Goal: Information Seeking & Learning: Find specific fact

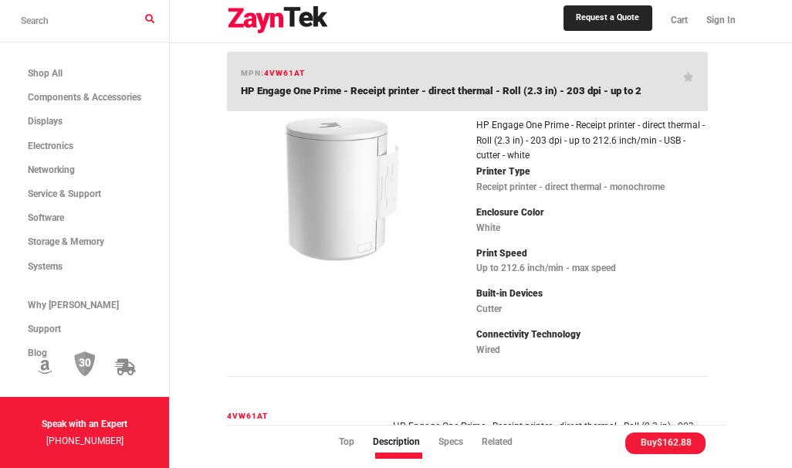
scroll to position [46, 0]
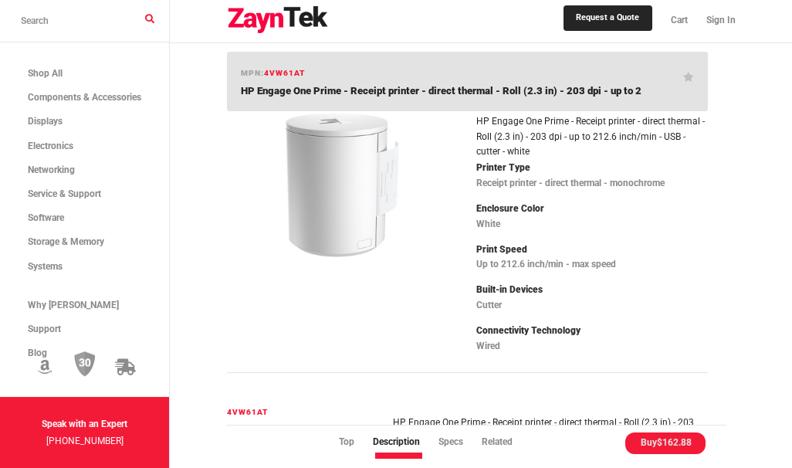
click at [152, 22] on input "search products" at bounding box center [84, 21] width 169 height 42
click at [93, 32] on input "search products" at bounding box center [84, 21] width 169 height 42
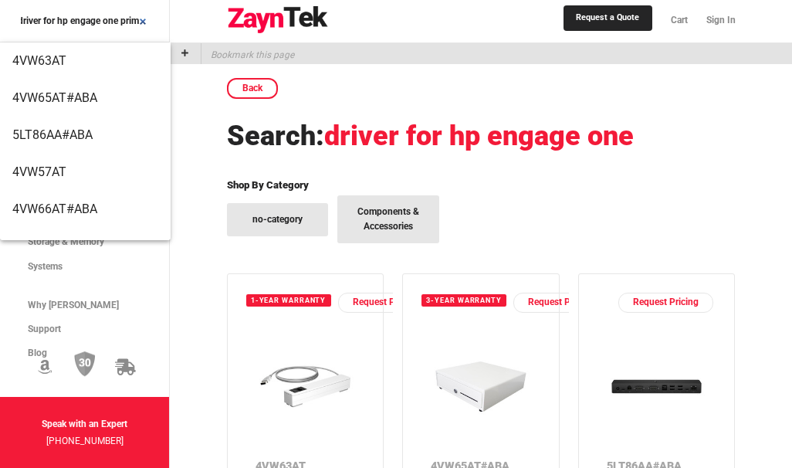
scroll to position [0, 8]
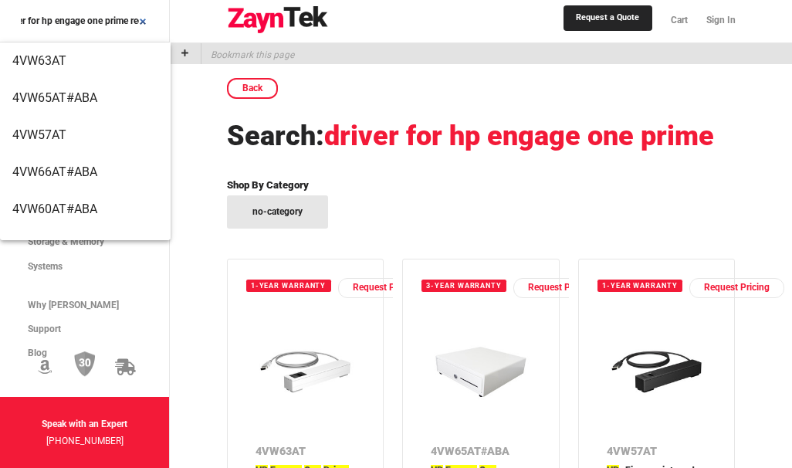
scroll to position [0, 23]
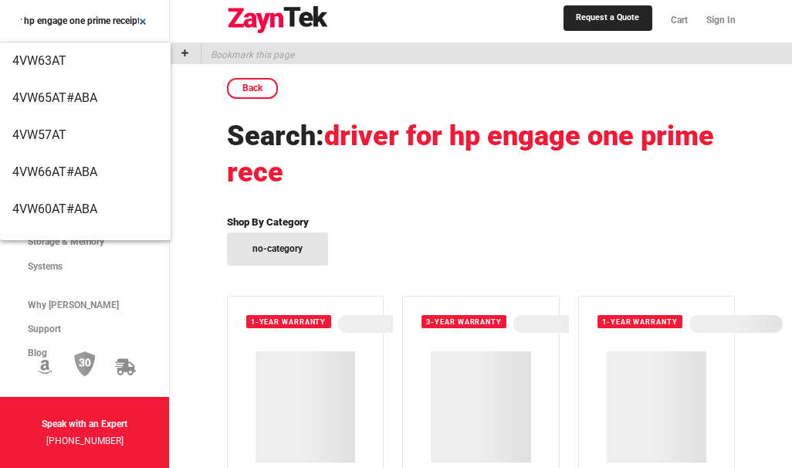
scroll to position [0, 39]
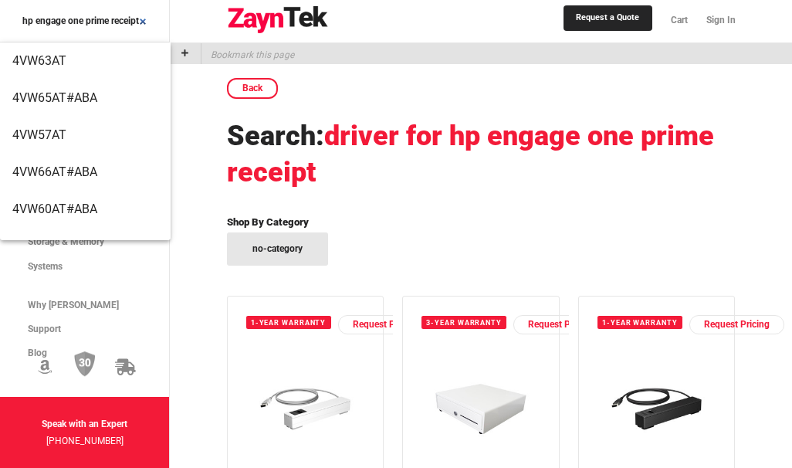
scroll to position [0, 42]
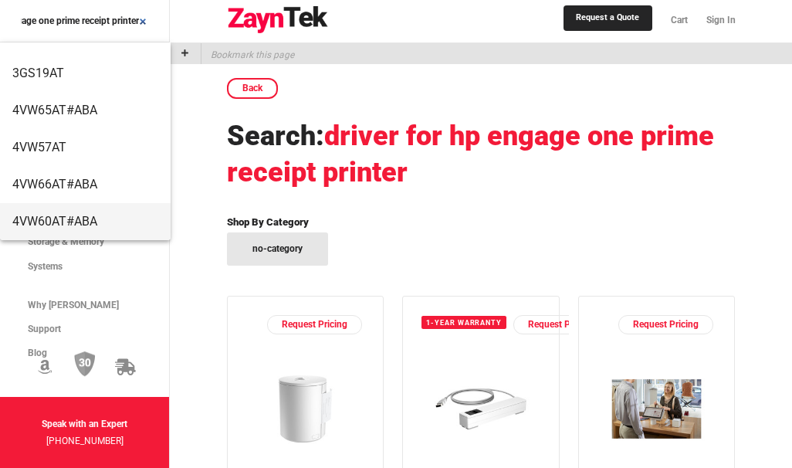
scroll to position [99, 0]
type input "driver for hp engage one prime receipt printer"
click at [372, 141] on span "driver for hp engage one prime receipt printer" at bounding box center [470, 155] width 487 height 70
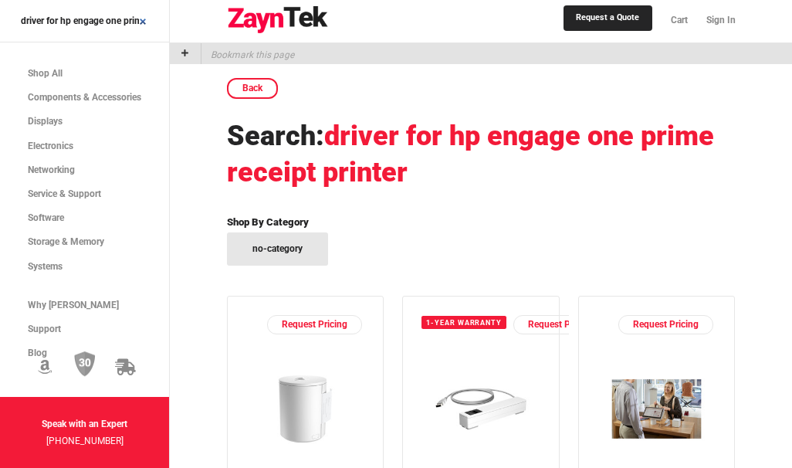
scroll to position [0, 70]
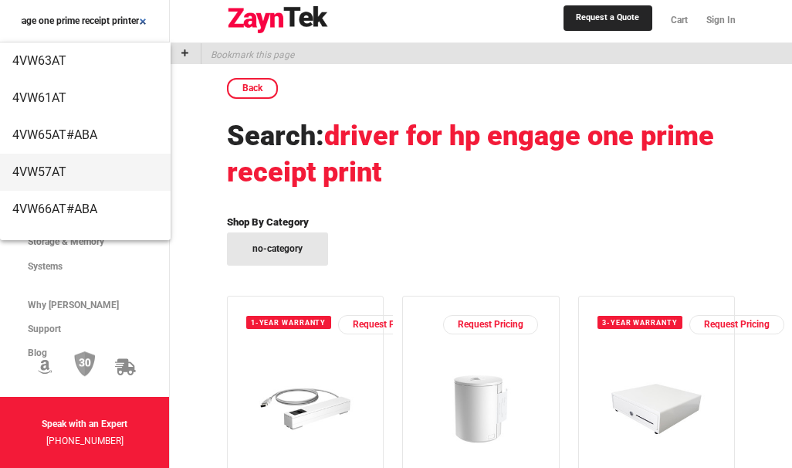
scroll to position [99, 0]
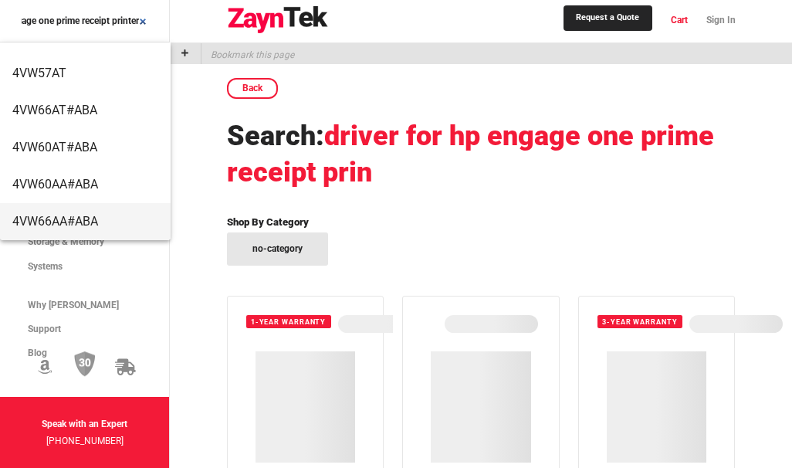
scroll to position [358, 0]
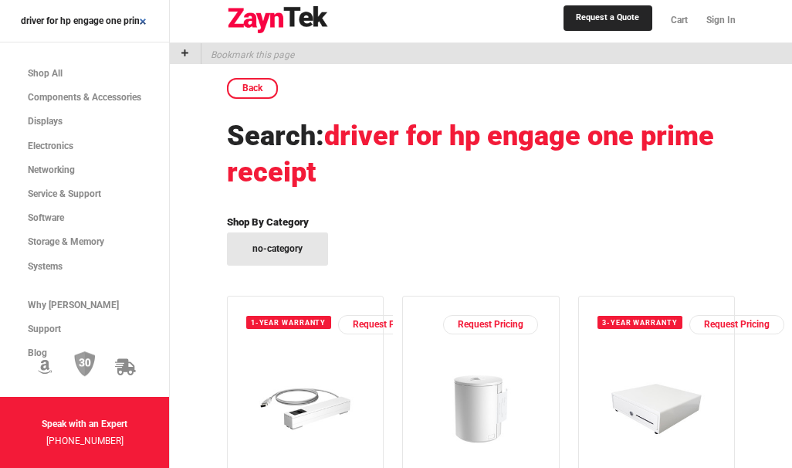
scroll to position [0, 70]
